Goal: Task Accomplishment & Management: Complete application form

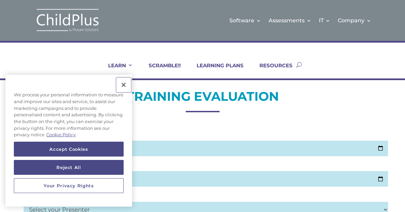
click at [125, 84] on button "Close" at bounding box center [123, 84] width 15 height 15
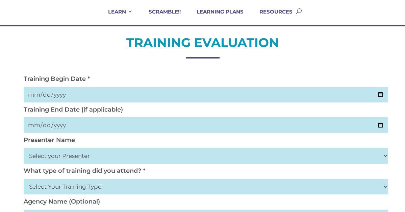
scroll to position [54, 0]
click at [381, 94] on input "date" at bounding box center [206, 95] width 365 height 16
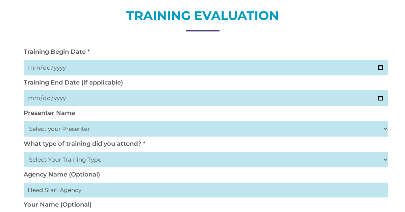
scroll to position [81, 0]
click at [385, 65] on input "date" at bounding box center [206, 68] width 365 height 16
click at [381, 66] on input "date" at bounding box center [206, 68] width 365 height 16
type input "2025-08-15"
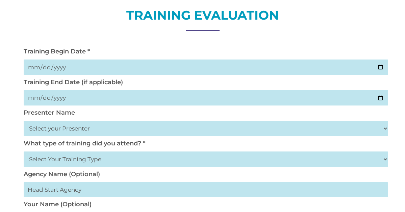
click at [387, 101] on input "date" at bounding box center [206, 98] width 365 height 16
click at [380, 100] on input "date" at bounding box center [206, 98] width 365 height 16
type input "2025-08-15"
click at [146, 132] on select "Select your Presenter Aaron Dickerson Amy Corkery Cindy Coats Danielle Hensley …" at bounding box center [206, 129] width 365 height 16
select select "Khellah, Mamawa"
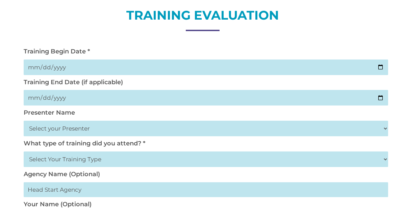
click at [24, 121] on select "Select your Presenter Aaron Dickerson Amy Corkery Cindy Coats Danielle Hensley …" at bounding box center [206, 129] width 365 height 16
click at [135, 156] on select "Select Your Training Type On-site (at your agency) Virtual Visit Live Group Web…" at bounding box center [206, 160] width 365 height 16
select select "Virtual Visit"
click at [24, 152] on select "Select Your Training Type On-site (at your agency) Virtual Visit Live Group Web…" at bounding box center [206, 160] width 365 height 16
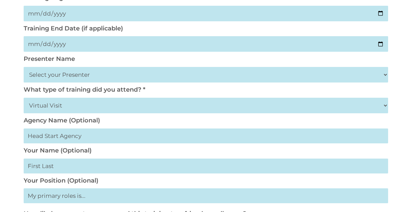
scroll to position [135, 0]
click at [349, 139] on input "text" at bounding box center [206, 135] width 365 height 15
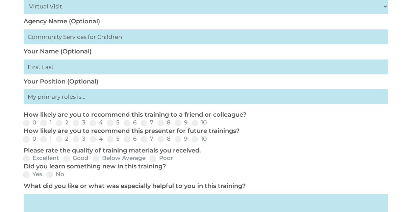
scroll to position [235, 0]
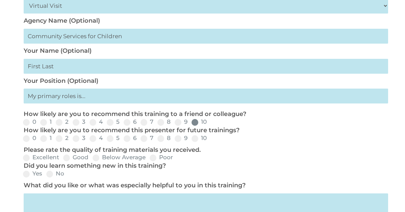
type input "Community Services for Children"
click at [193, 120] on span at bounding box center [195, 122] width 7 height 7
click at [210, 122] on input "10" at bounding box center [212, 124] width 4 height 4
radio input "true"
click at [192, 138] on span at bounding box center [195, 138] width 7 height 7
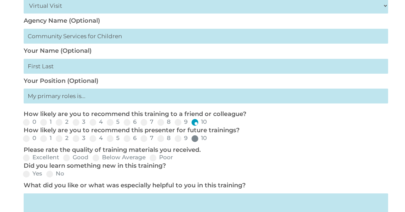
click at [210, 139] on input "10" at bounding box center [212, 141] width 4 height 4
radio input "true"
click at [28, 154] on div "Excellent Good Below Average Poor" at bounding box center [202, 158] width 365 height 8
click at [25, 172] on span at bounding box center [26, 174] width 7 height 7
click at [46, 174] on input "Yes" at bounding box center [48, 176] width 4 height 4
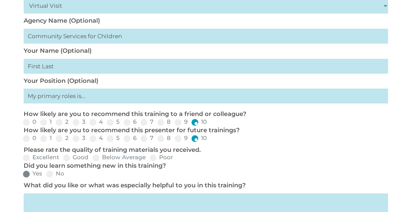
radio input "true"
click at [25, 155] on span at bounding box center [26, 158] width 7 height 7
click at [63, 158] on input "Excellent" at bounding box center [65, 160] width 4 height 4
radio input "true"
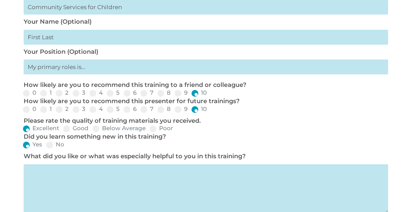
scroll to position [263, 0]
click at [56, 179] on textarea at bounding box center [206, 189] width 365 height 49
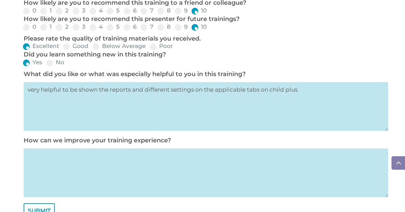
scroll to position [348, 0]
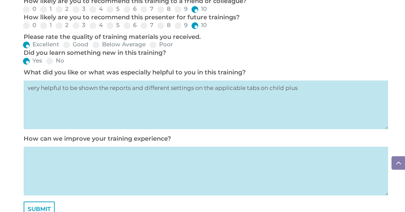
type textarea "very helpful to be shown the reports and different settings on the applicable t…"
click at [52, 165] on textarea at bounding box center [206, 171] width 365 height 49
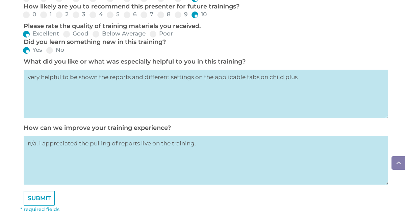
type textarea "n/a. i appreciated the pulling of reports live on the training."
click at [47, 192] on input "SUBMIT" at bounding box center [39, 198] width 31 height 15
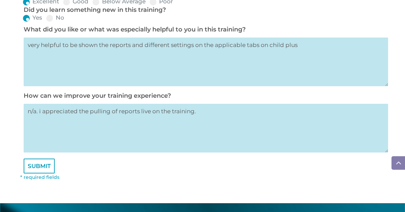
scroll to position [405, 0]
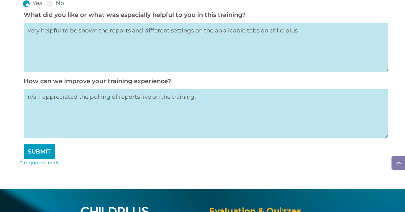
click at [46, 153] on input "SUBMIT" at bounding box center [39, 151] width 31 height 15
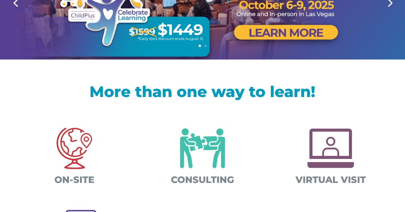
scroll to position [135, 0]
